Goal: Communication & Community: Connect with others

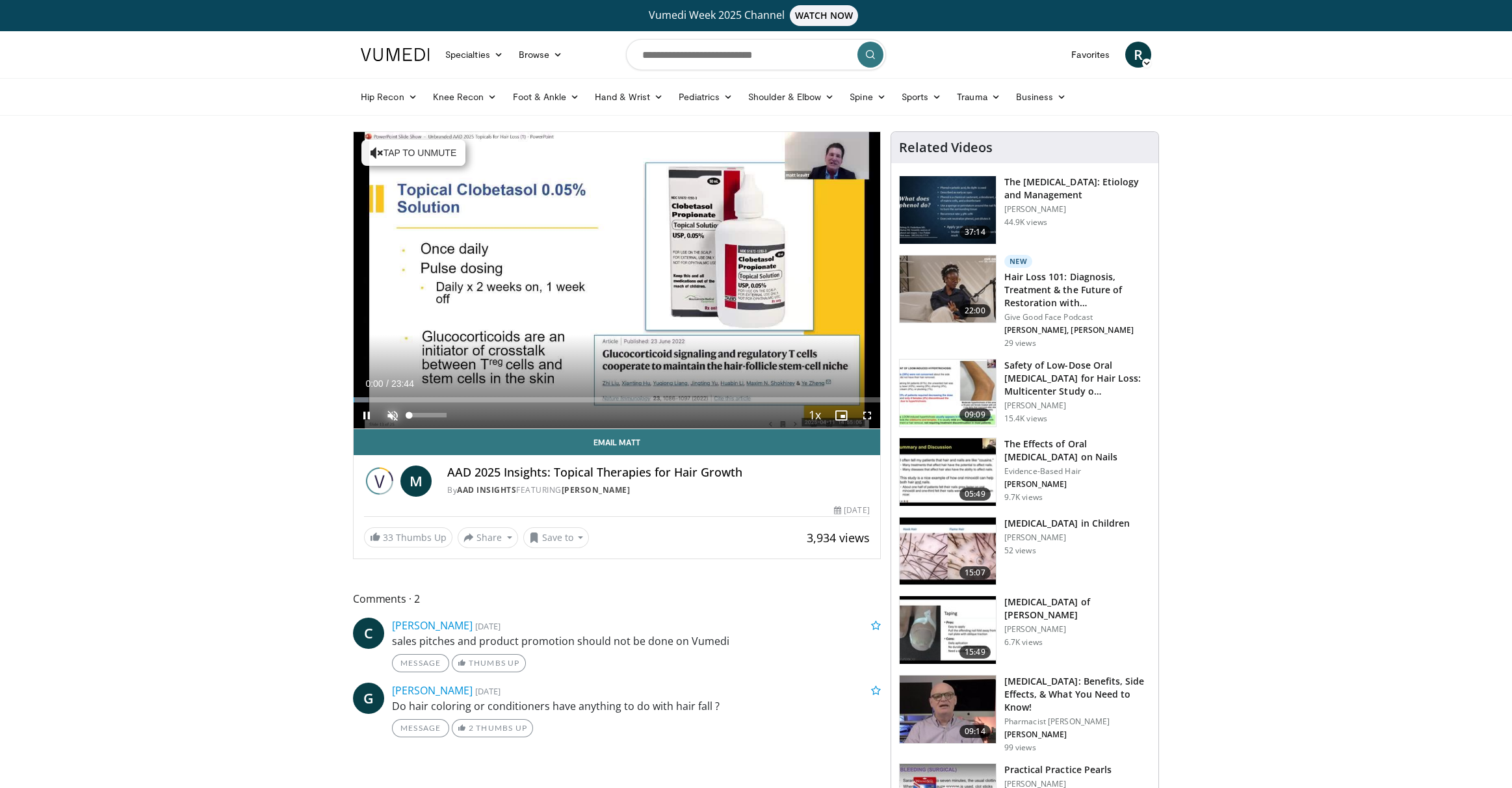
click at [393, 415] on span "Video Player" at bounding box center [392, 415] width 26 height 26
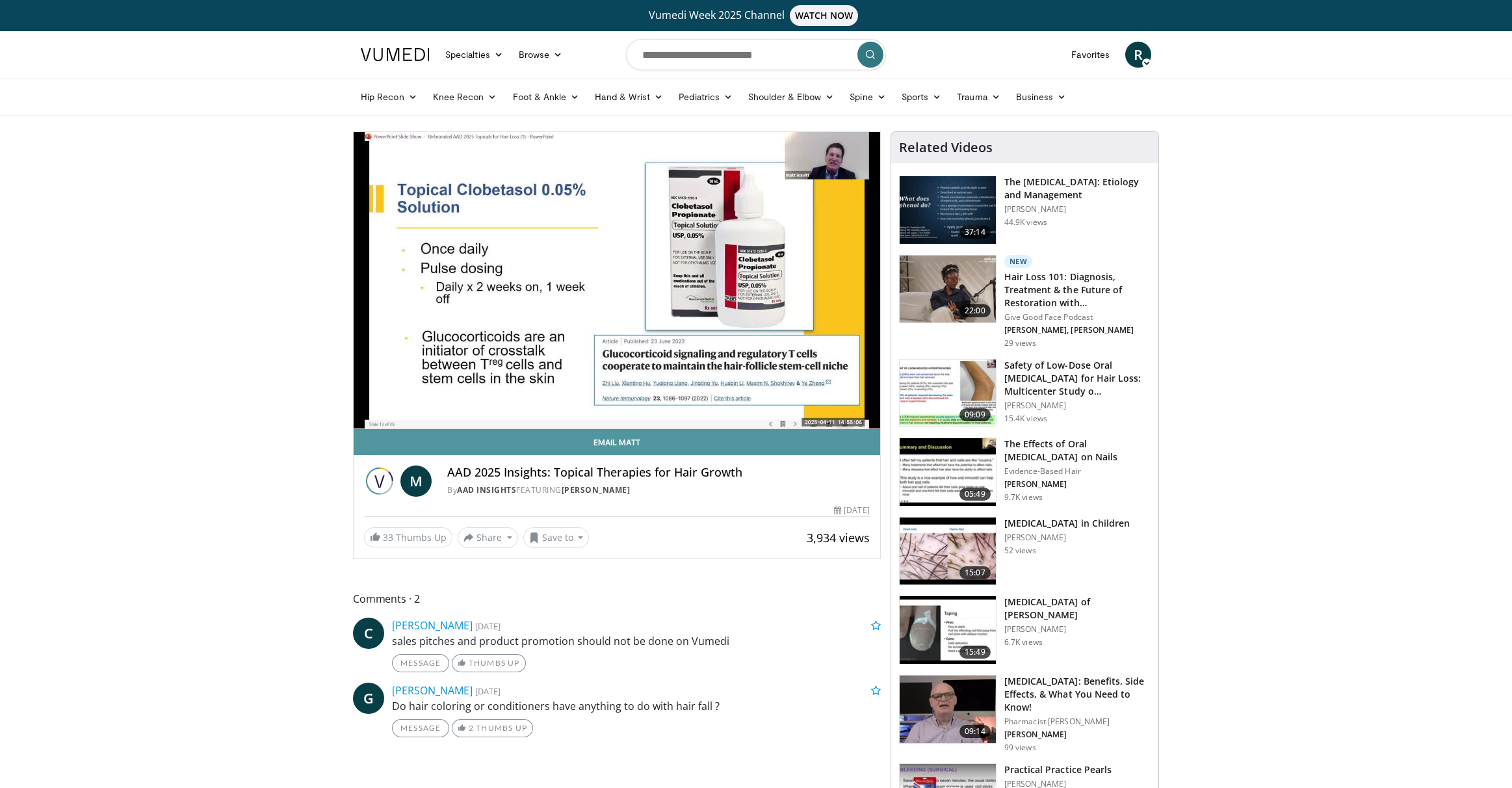
click at [353, 439] on link "Email Matt" at bounding box center [616, 442] width 526 height 26
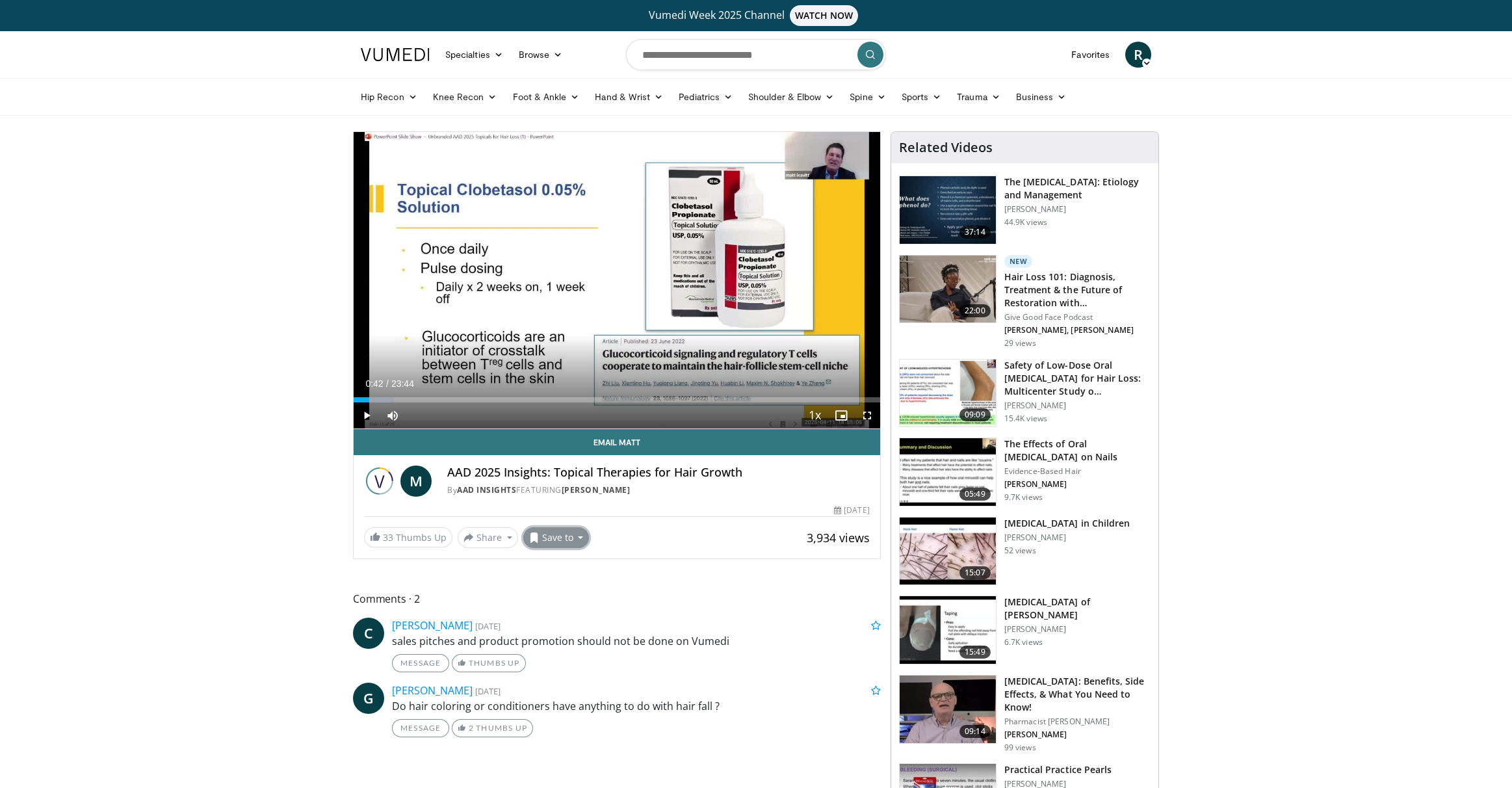
click at [531, 541] on span at bounding box center [534, 538] width 10 height 10
click at [545, 560] on span "Add to Favorites" at bounding box center [579, 565] width 80 height 14
